Goal: Entertainment & Leisure: Browse casually

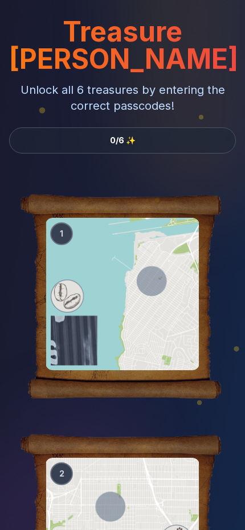
click at [129, 236] on div at bounding box center [123, 294] width 154 height 152
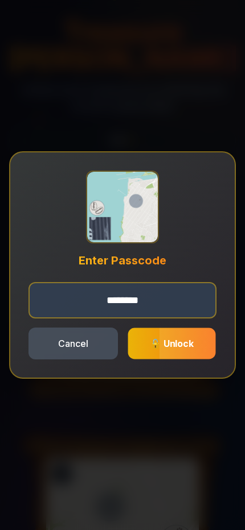
type input "********"
click at [155, 338] on span "🔓 Unlock" at bounding box center [171, 343] width 43 height 11
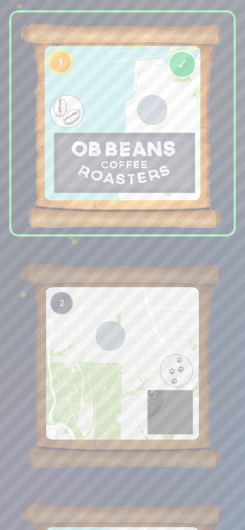
scroll to position [270, 0]
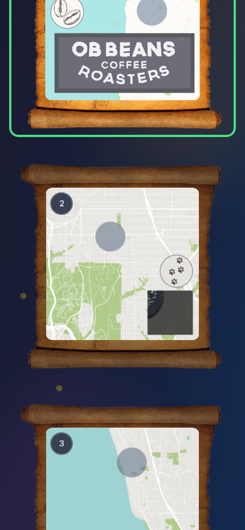
click at [83, 263] on div at bounding box center [123, 264] width 154 height 152
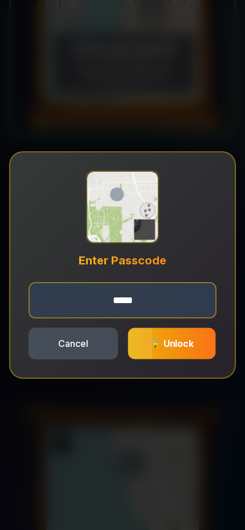
type input "*****"
click at [153, 352] on div at bounding box center [109, 343] width 88 height 31
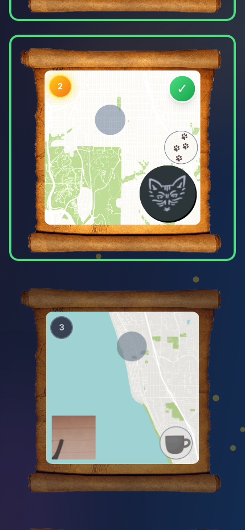
scroll to position [390, 0]
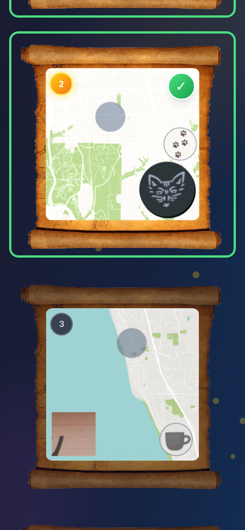
click at [163, 342] on div at bounding box center [123, 384] width 154 height 152
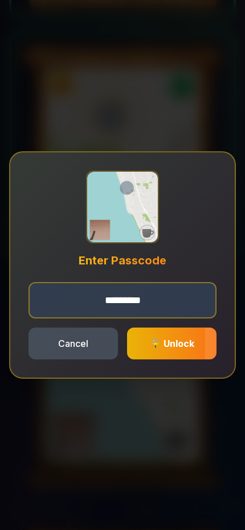
type input "*********"
click at [167, 336] on button "🔓 Unlock" at bounding box center [171, 344] width 89 height 32
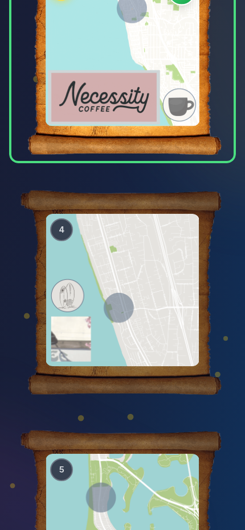
scroll to position [818, 0]
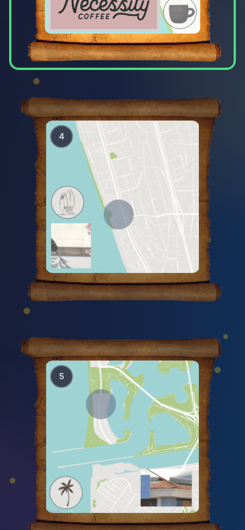
click at [127, 176] on div at bounding box center [123, 197] width 154 height 152
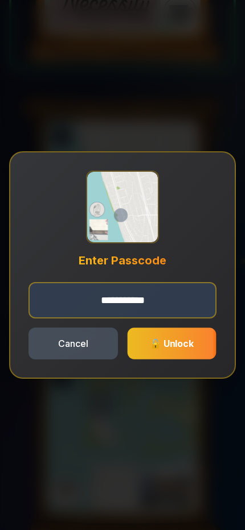
type input "**********"
click at [180, 346] on span "🔓 Unlock" at bounding box center [172, 343] width 44 height 11
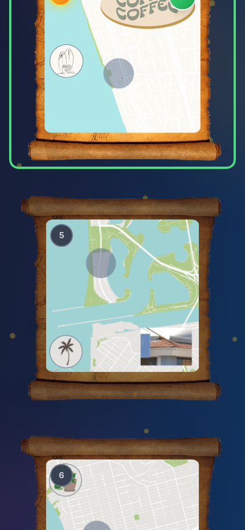
scroll to position [966, 0]
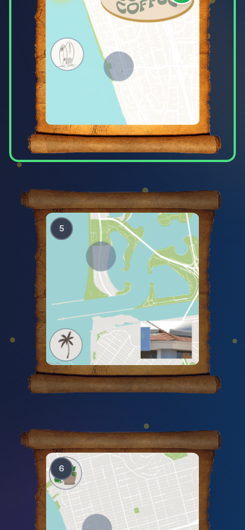
click at [132, 285] on div at bounding box center [123, 289] width 154 height 152
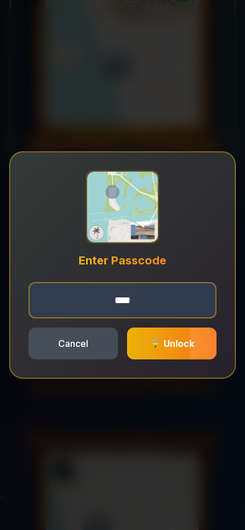
type input "****"
click at [155, 351] on button "🔓 Unlock" at bounding box center [171, 344] width 89 height 32
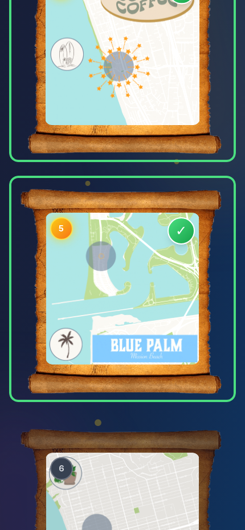
scroll to position [1069, 0]
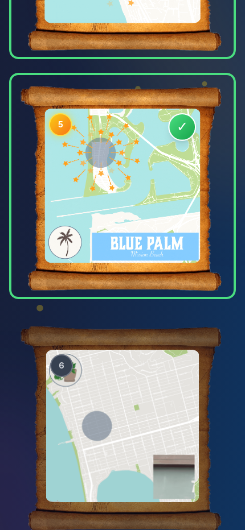
click at [127, 388] on div at bounding box center [123, 426] width 154 height 152
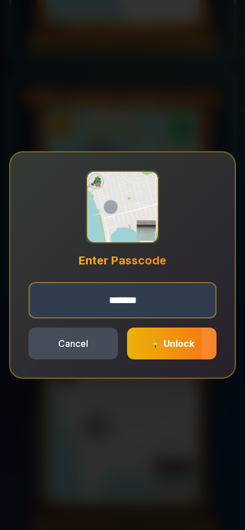
type input "*******"
click at [191, 344] on span "🔓 Unlock" at bounding box center [172, 343] width 44 height 11
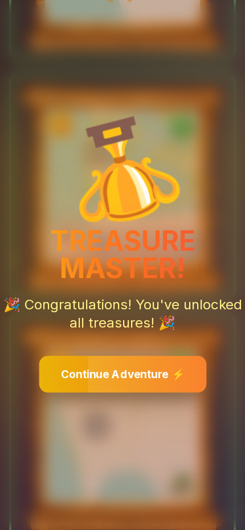
click at [106, 389] on button "Continue Adventure ⚡" at bounding box center [122, 374] width 167 height 37
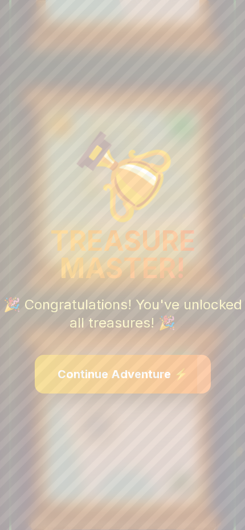
click at [106, 385] on button "Continue Adventure ⚡" at bounding box center [123, 374] width 176 height 39
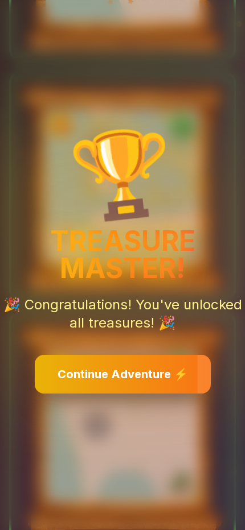
click at [188, 198] on div "🏆" at bounding box center [123, 173] width 286 height 113
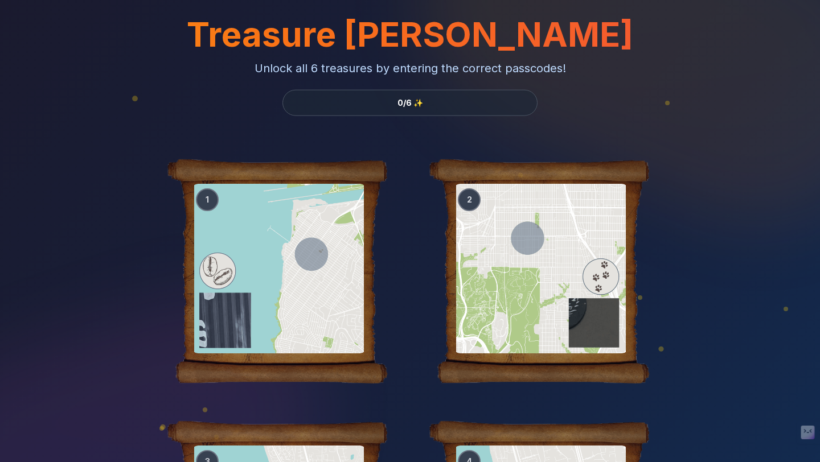
click at [289, 255] on div at bounding box center [278, 269] width 175 height 170
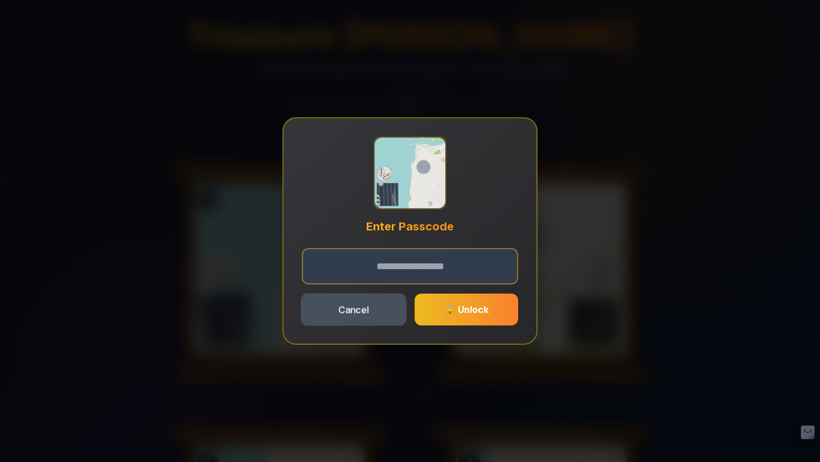
click at [347, 305] on button "Cancel" at bounding box center [353, 309] width 106 height 32
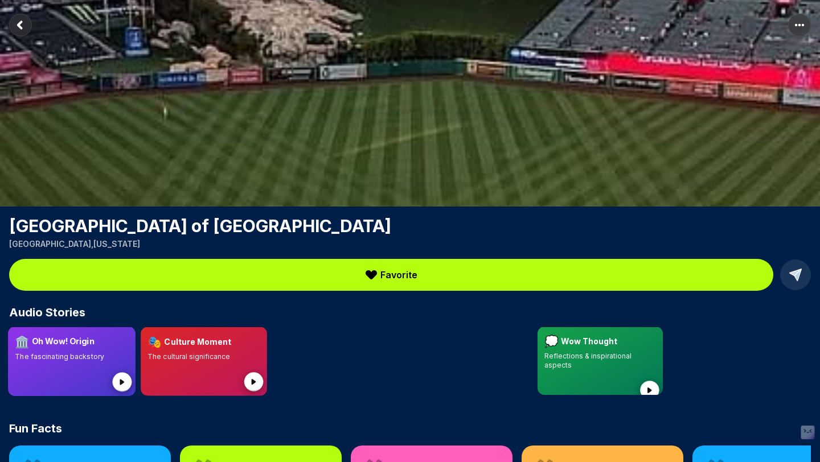
click at [117, 352] on p "The fascinating backstory" at bounding box center [71, 356] width 113 height 9
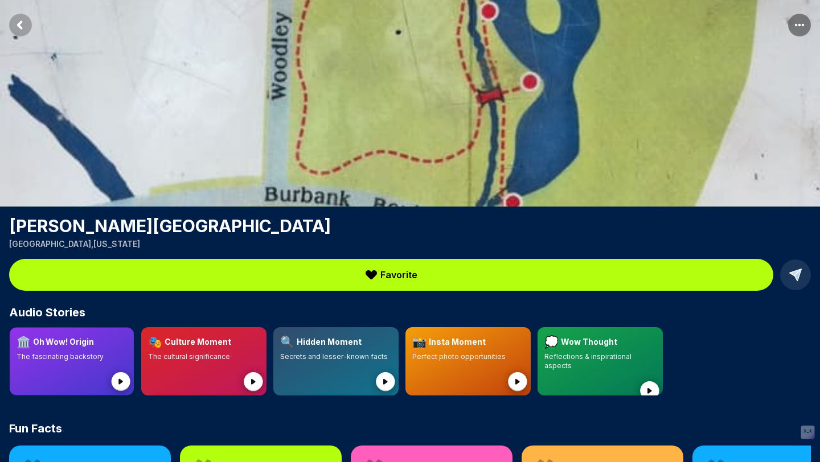
click at [55, 359] on p "The fascinating backstory" at bounding box center [72, 356] width 110 height 9
click at [27, 23] on rect "Return to previous page" at bounding box center [20, 25] width 23 height 23
click at [18, 21] on rect "Return to previous page" at bounding box center [20, 25] width 23 height 23
click at [29, 27] on rect "Return to previous page" at bounding box center [20, 25] width 23 height 23
click at [174, 91] on img at bounding box center [410, 103] width 820 height 207
